Goal: Transaction & Acquisition: Download file/media

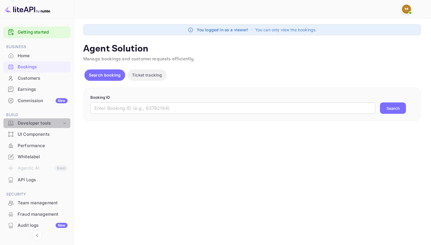
click at [54, 122] on div "Developer tools" at bounding box center [40, 123] width 44 height 7
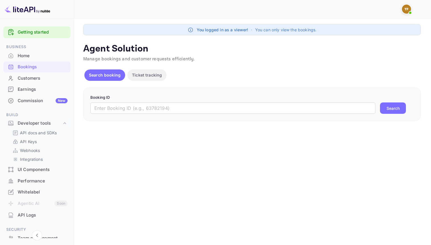
click at [44, 131] on p "API docs and SDKs" at bounding box center [38, 133] width 37 height 6
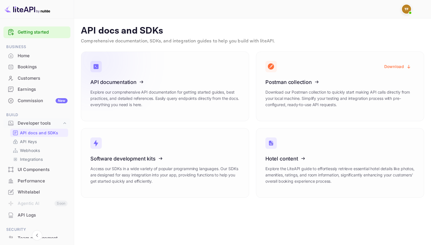
click at [119, 92] on icon at bounding box center [125, 81] width 89 height 59
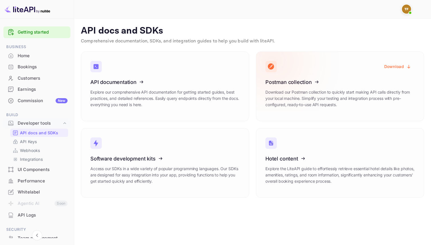
click at [277, 84] on icon at bounding box center [300, 81] width 89 height 59
click at [308, 87] on icon at bounding box center [300, 81] width 89 height 59
click at [390, 68] on button "Download" at bounding box center [398, 66] width 34 height 11
